Goal: Task Accomplishment & Management: Manage account settings

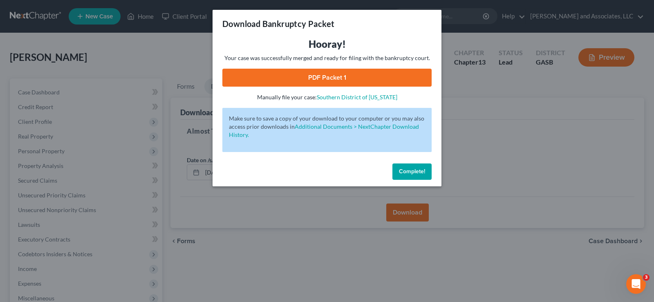
click at [416, 169] on span "Complete!" at bounding box center [412, 171] width 26 height 7
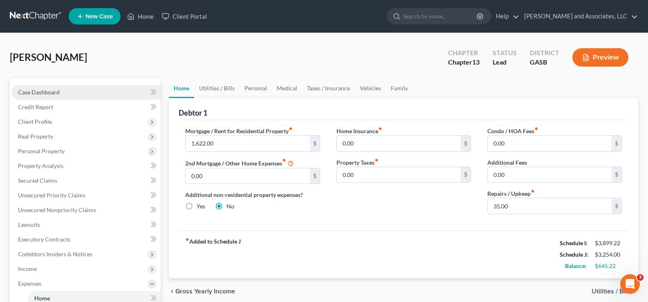
click at [54, 89] on span "Case Dashboard" at bounding box center [39, 92] width 42 height 7
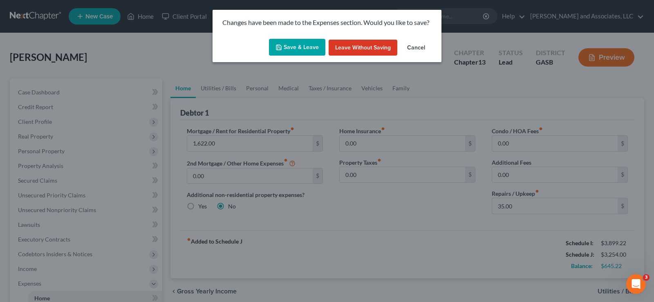
click at [294, 52] on button "Save & Leave" at bounding box center [297, 47] width 56 height 17
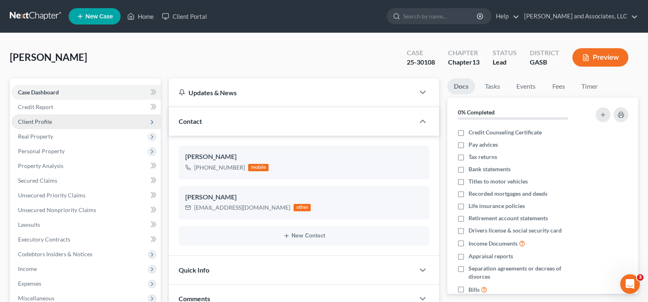
scroll to position [907, 0]
click at [40, 121] on span "Client Profile" at bounding box center [35, 121] width 34 height 7
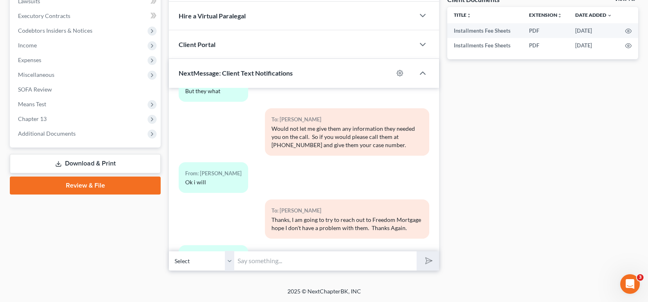
click at [265, 264] on input "text" at bounding box center [325, 261] width 182 height 20
type input "h"
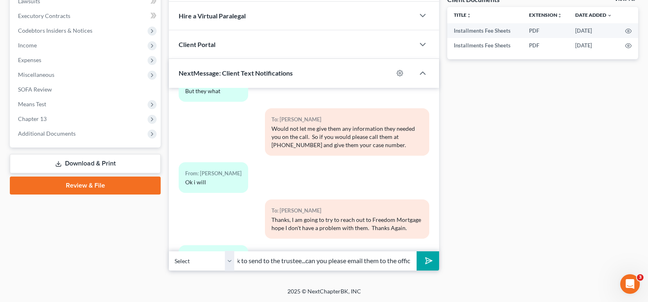
scroll to position [0, 203]
click at [391, 265] on input "Hello Shannon, we need copies of your most recently pay check to send to the tr…" at bounding box center [325, 261] width 182 height 20
type input "Hello Shannon, we need copies of your most recently pay check to send to the tr…"
click at [417, 251] on button "submit" at bounding box center [428, 260] width 22 height 19
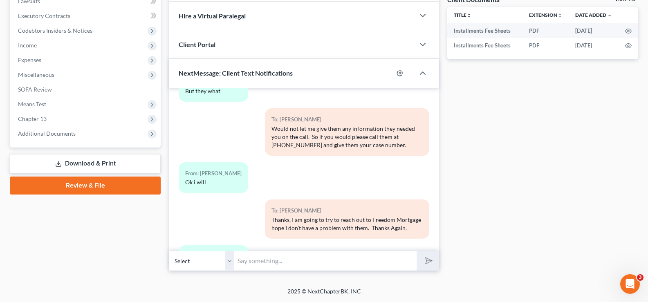
scroll to position [975, 0]
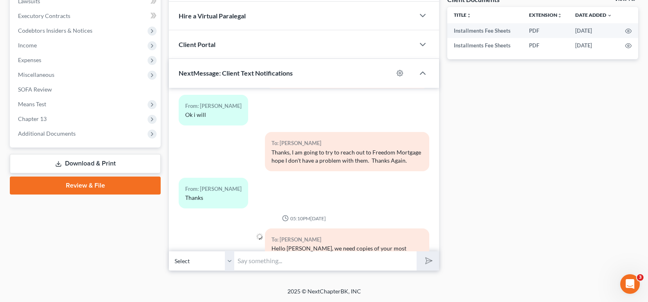
click at [275, 260] on input "text" at bounding box center [325, 261] width 182 height 20
type input "office.. Thank you..."
click at [431, 264] on icon "submit" at bounding box center [427, 261] width 8 height 8
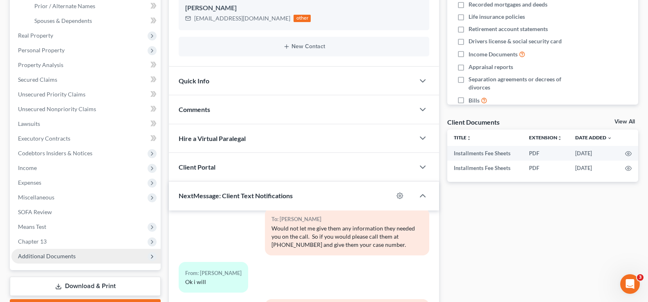
scroll to position [230, 0]
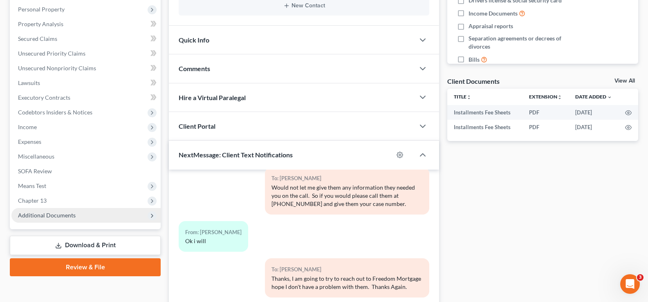
click at [44, 216] on span "Additional Documents" at bounding box center [47, 215] width 58 height 7
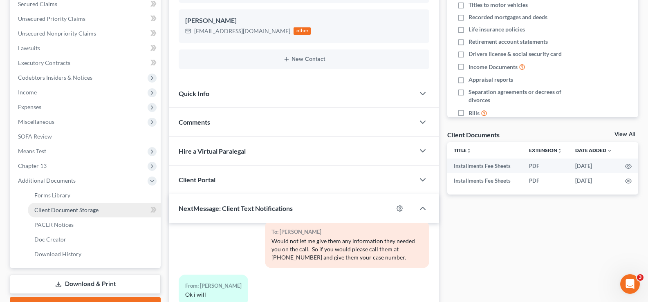
scroll to position [224, 0]
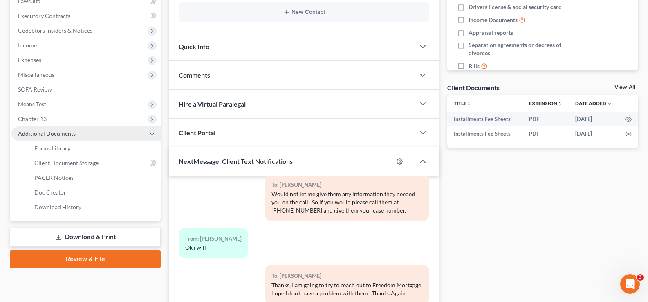
click at [59, 131] on span "Additional Documents" at bounding box center [47, 133] width 58 height 7
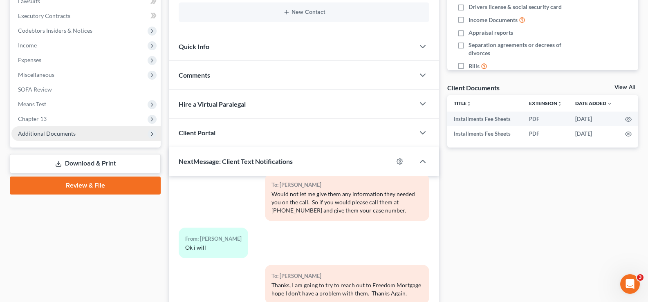
click at [59, 131] on span "Additional Documents" at bounding box center [47, 133] width 58 height 7
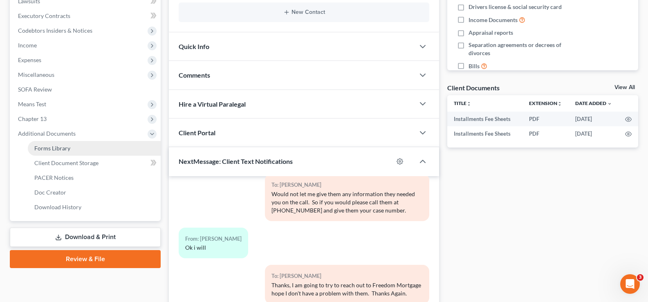
click at [53, 151] on span "Forms Library" at bounding box center [52, 148] width 36 height 7
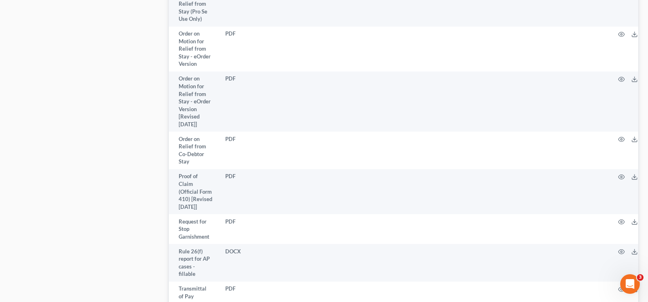
scroll to position [2167, 0]
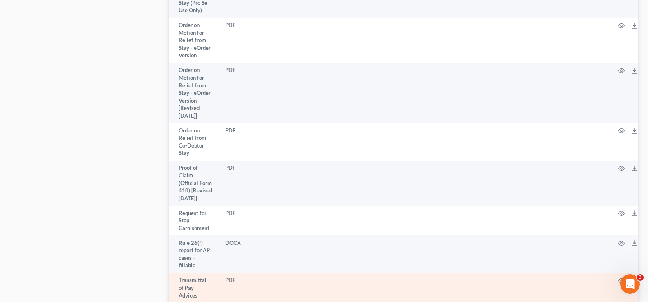
click at [635, 278] on icon at bounding box center [634, 281] width 7 height 7
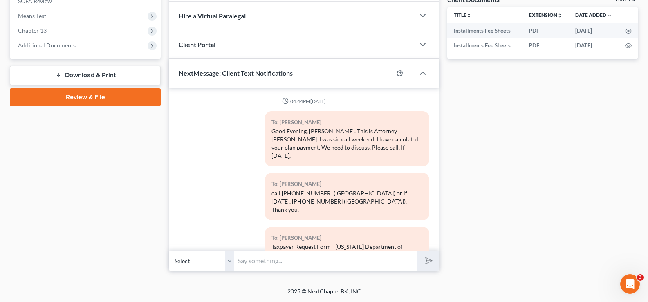
scroll to position [1012, 0]
